Goal: Task Accomplishment & Management: Manage account settings

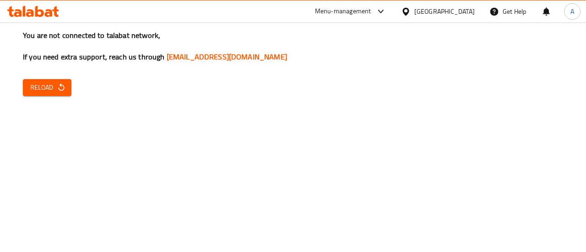
click at [52, 90] on span "Reload" at bounding box center [47, 87] width 34 height 11
click at [65, 83] on button "Reload" at bounding box center [47, 87] width 49 height 17
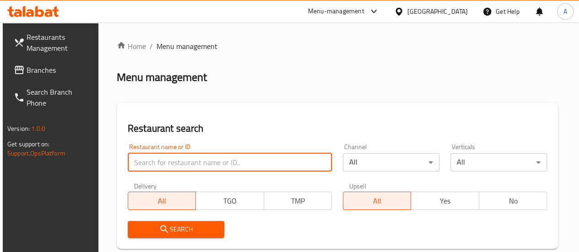
click at [165, 163] on input "search" at bounding box center [230, 162] width 204 height 18
type input "689140"
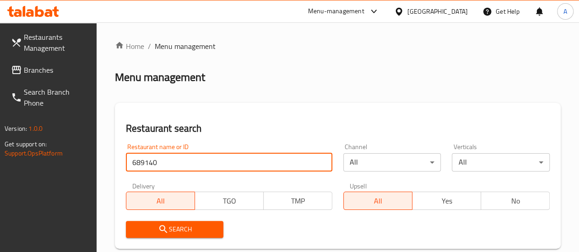
click at [165, 164] on input "689140" at bounding box center [229, 162] width 206 height 18
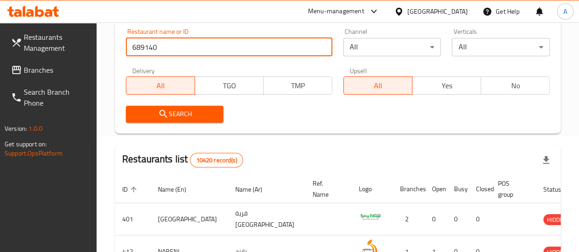
scroll to position [137, 0]
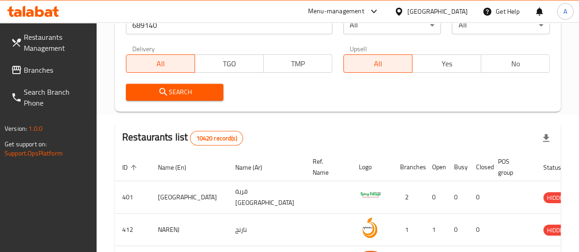
click at [178, 101] on div "Search" at bounding box center [174, 92] width 109 height 28
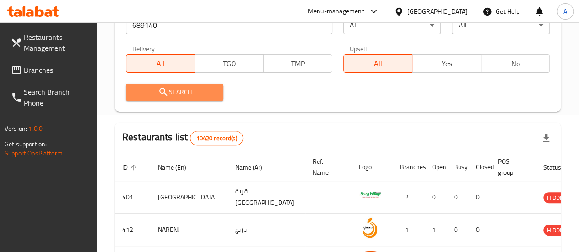
click at [178, 96] on span "Search" at bounding box center [174, 91] width 83 height 11
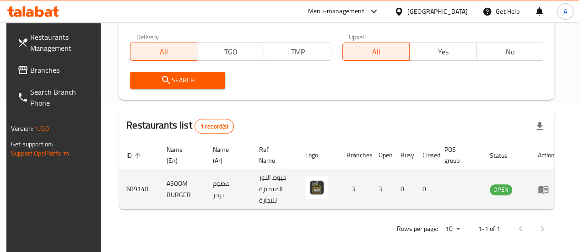
scroll to position [156, 0]
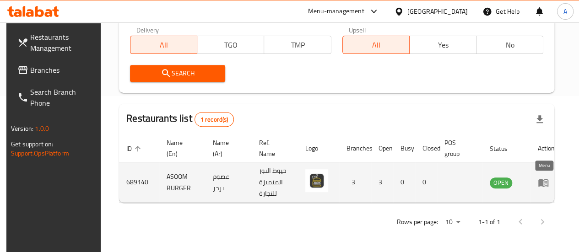
click at [548, 184] on link "enhanced table" at bounding box center [546, 182] width 17 height 11
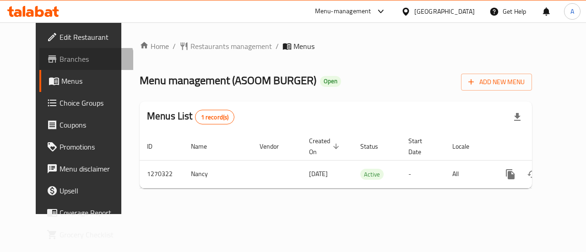
click at [59, 64] on span "Branches" at bounding box center [92, 59] width 67 height 11
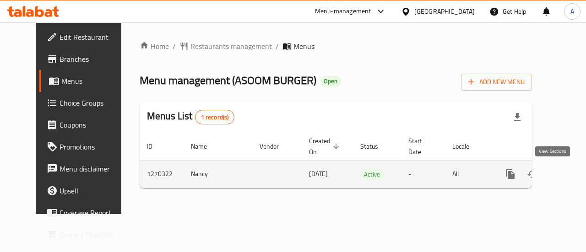
click at [571, 174] on icon "enhanced table" at bounding box center [576, 174] width 11 height 11
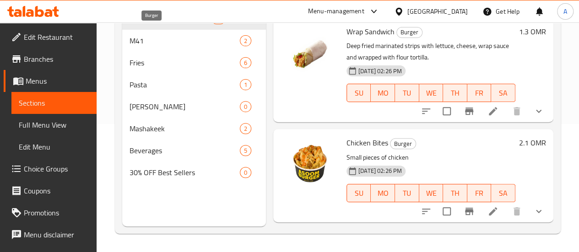
scroll to position [82, 0]
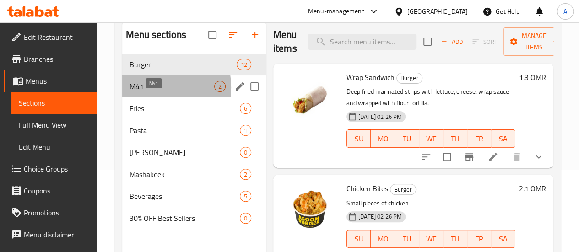
click at [146, 92] on span "M41" at bounding box center [172, 86] width 85 height 11
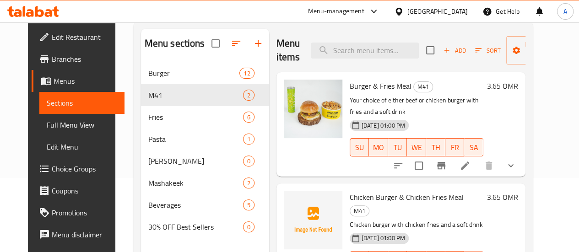
scroll to position [128, 0]
